Goal: Information Seeking & Learning: Learn about a topic

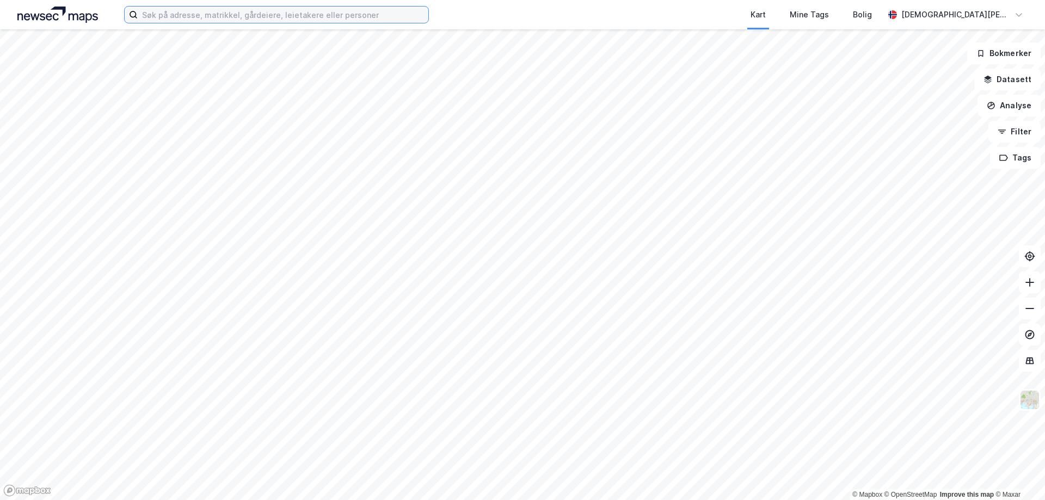
click at [242, 14] on input at bounding box center [283, 15] width 291 height 16
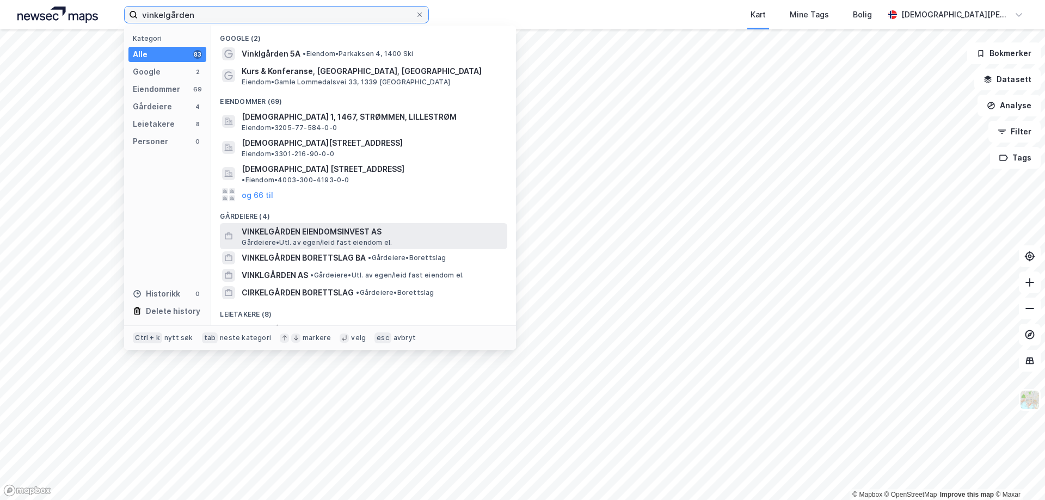
type input "vinkelgården"
click at [435, 226] on span "VINKELGÅRDEN EIENDOMSINVEST AS" at bounding box center [372, 231] width 261 height 13
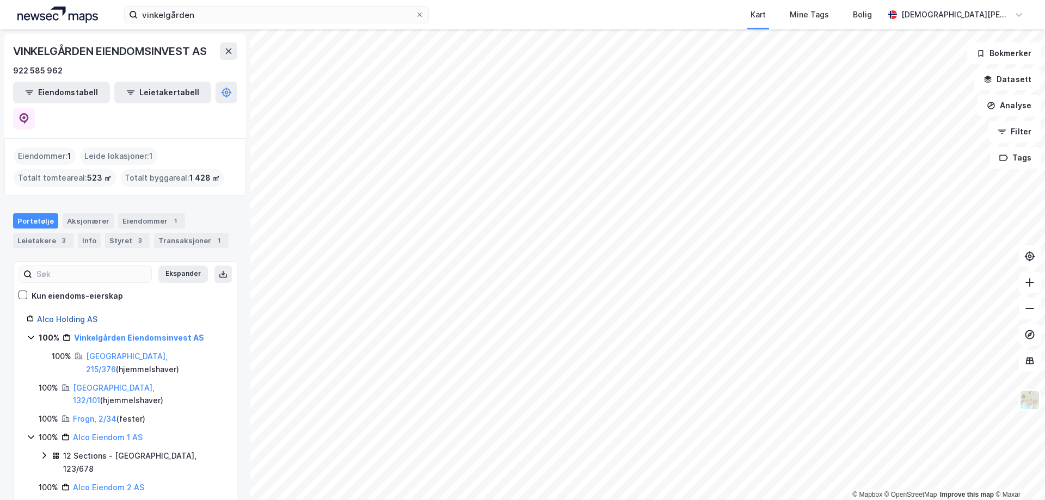
click at [60, 315] on link "Alco Holding AS" at bounding box center [67, 319] width 60 height 9
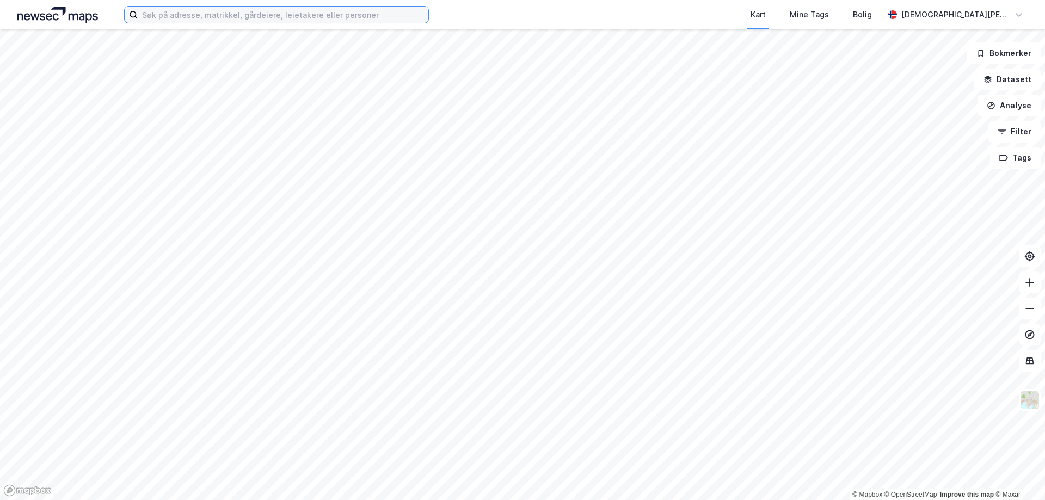
click at [399, 14] on input at bounding box center [283, 15] width 291 height 16
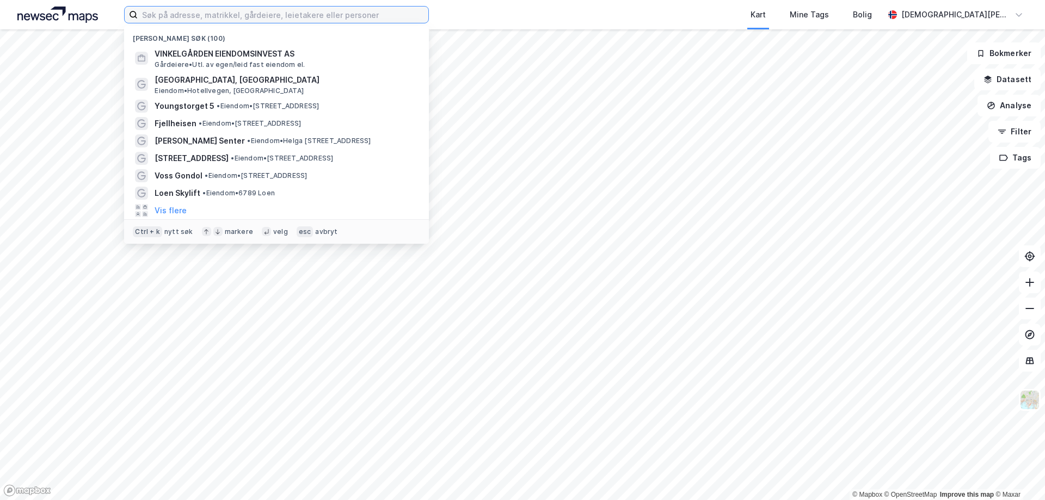
click at [408, 7] on input at bounding box center [283, 15] width 291 height 16
click at [472, 9] on div "Nylige søk (100) VINKELGÅRDEN EIENDOMSINVEST AS Gårdeiere • Utl. av egen/leid f…" at bounding box center [522, 14] width 1045 height 29
